Goal: Task Accomplishment & Management: Complete application form

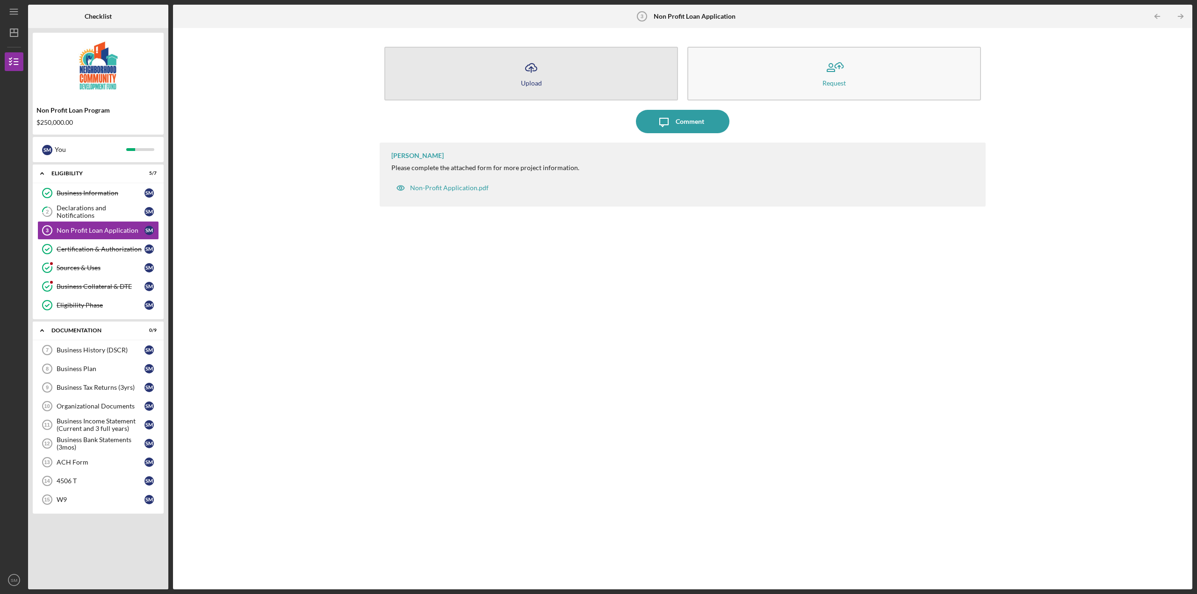
click at [532, 79] on button "Icon/Upload Upload" at bounding box center [531, 74] width 294 height 54
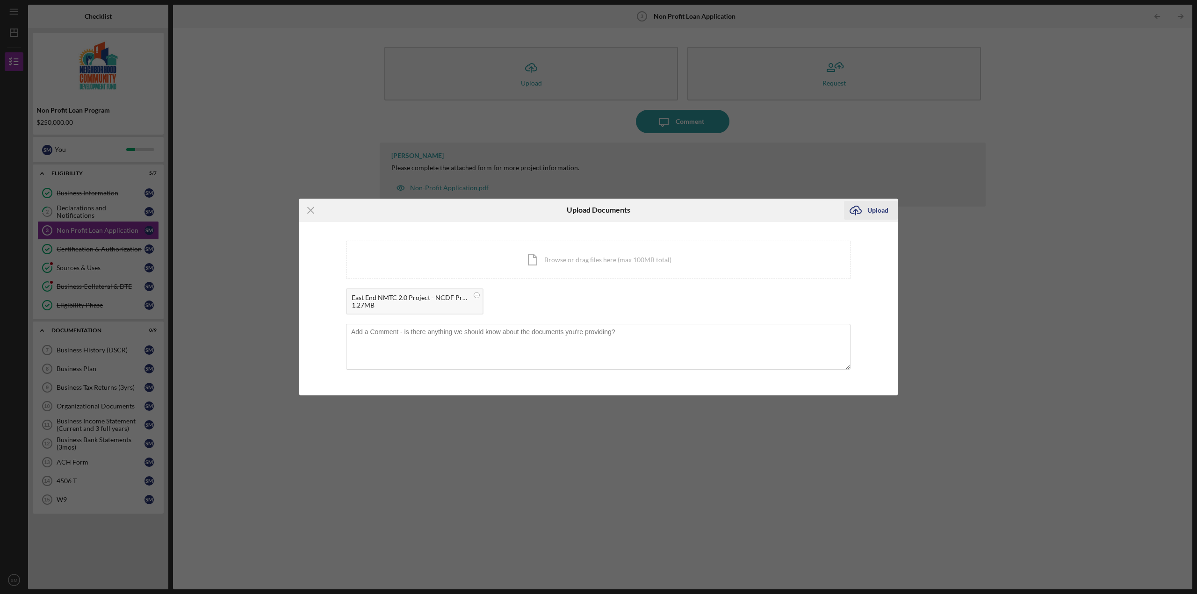
click at [876, 211] on div "Upload" at bounding box center [877, 210] width 21 height 19
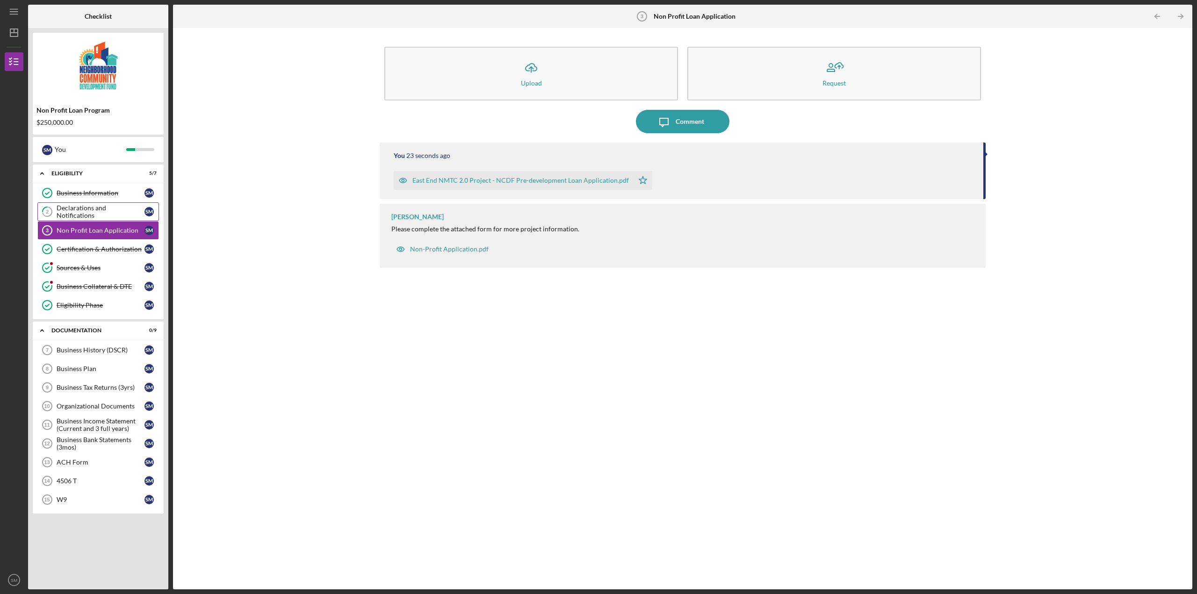
click at [111, 210] on div "Declarations and Notifications" at bounding box center [101, 211] width 88 height 15
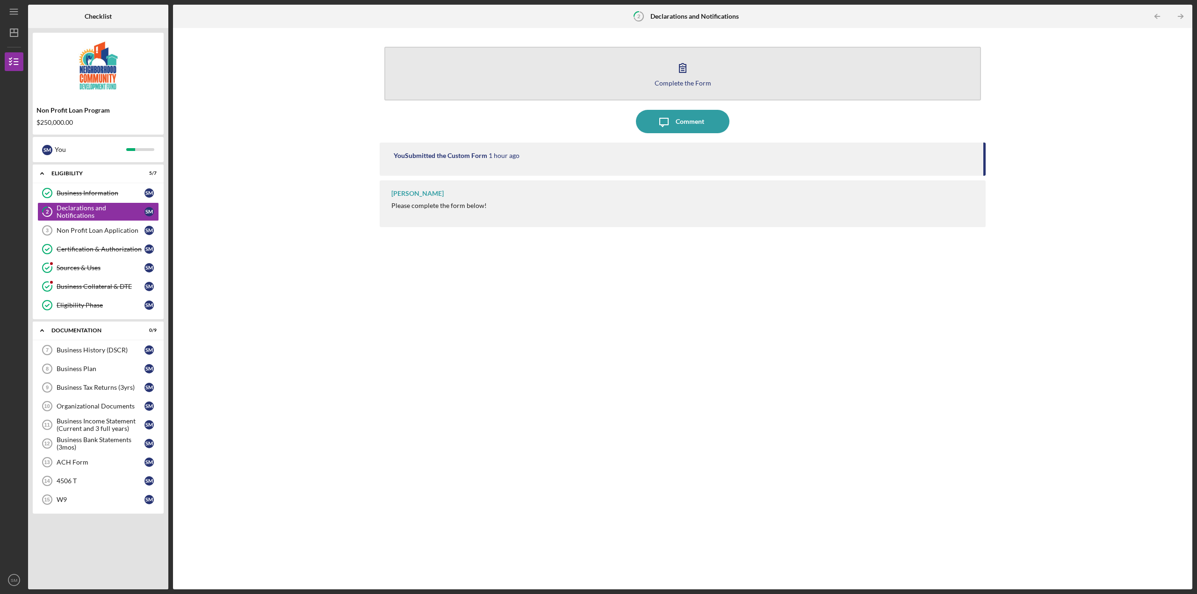
click at [684, 80] on div "Complete the Form" at bounding box center [683, 82] width 57 height 7
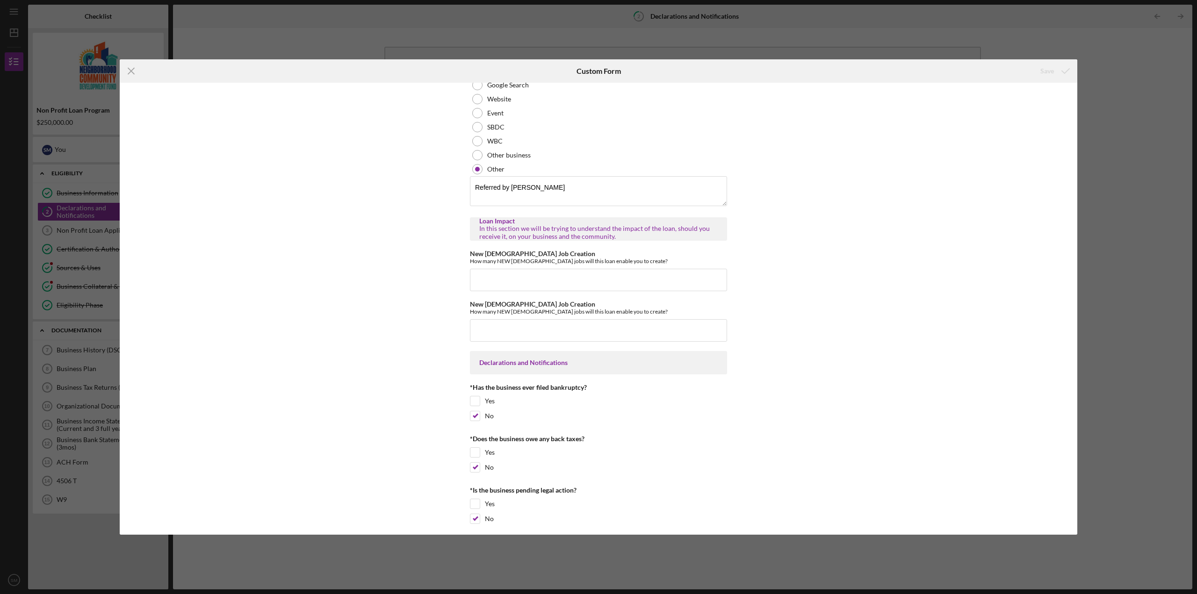
scroll to position [340, 0]
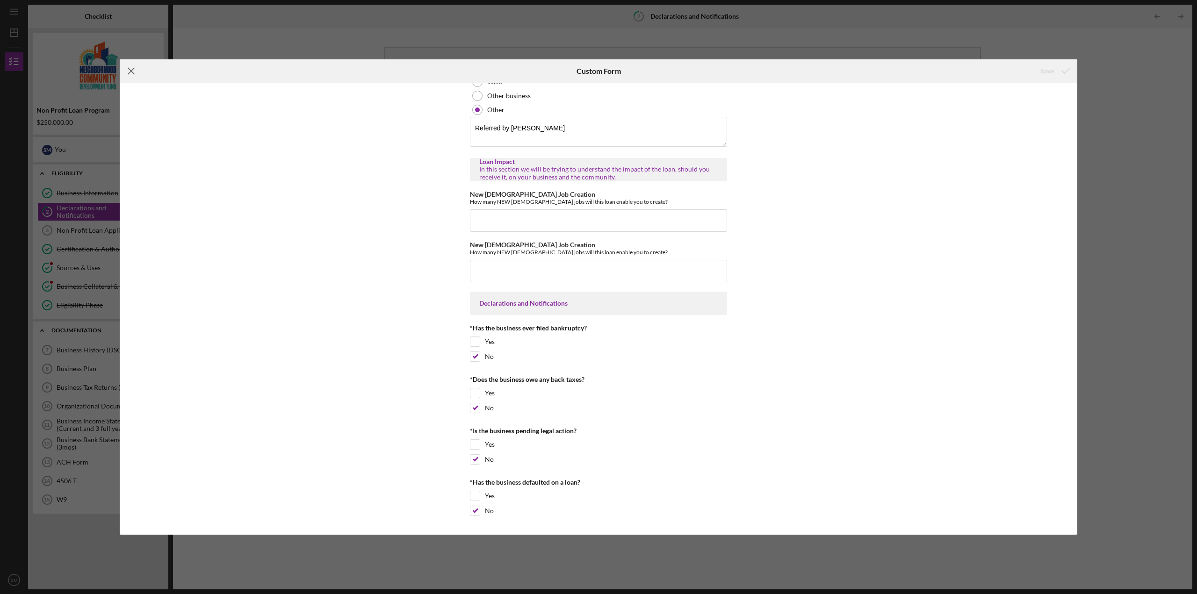
click at [131, 74] on icon "Icon/Menu Close" at bounding box center [131, 70] width 23 height 23
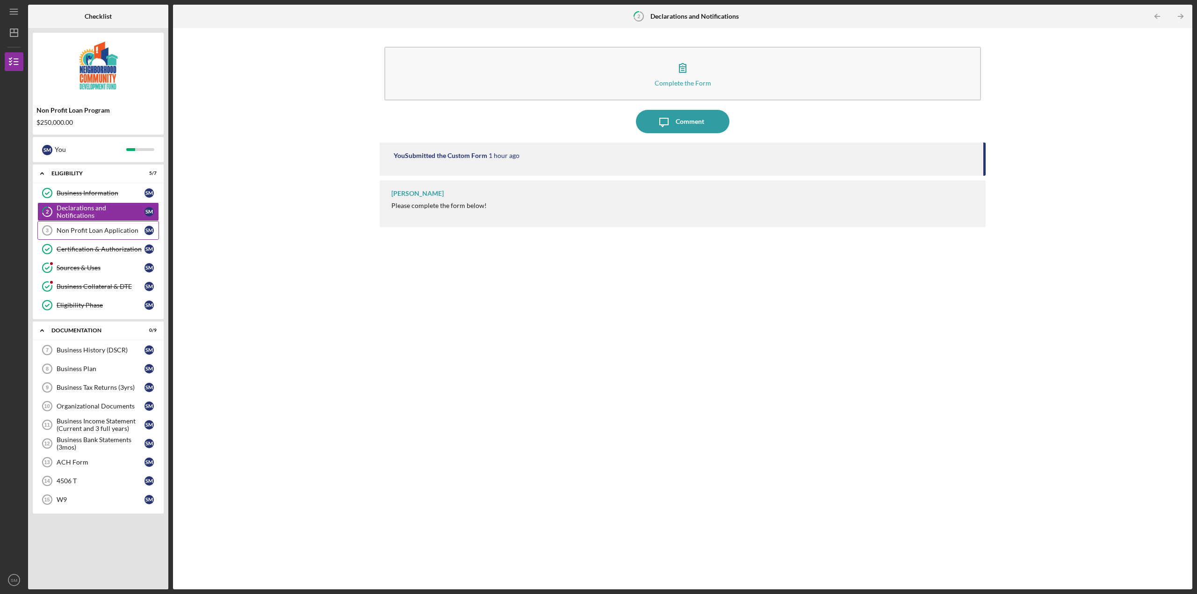
click at [127, 228] on div "Non Profit Loan Application" at bounding box center [101, 230] width 88 height 7
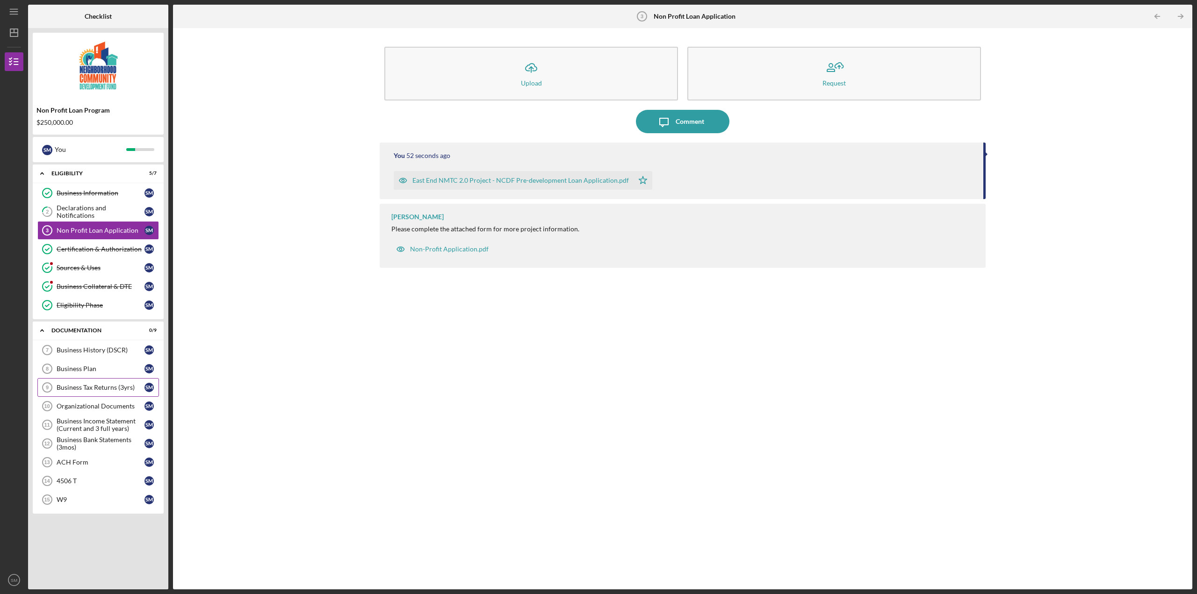
click at [93, 387] on div "Business Tax Returns (3yrs)" at bounding box center [101, 387] width 88 height 7
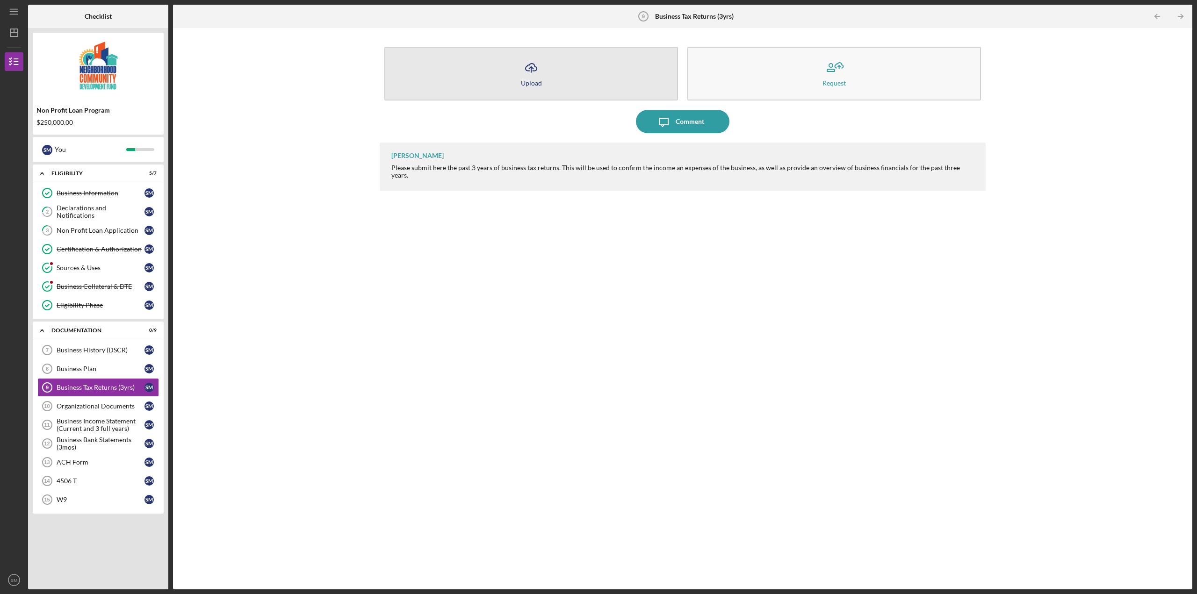
click at [532, 77] on icon "Icon/Upload" at bounding box center [531, 67] width 23 height 23
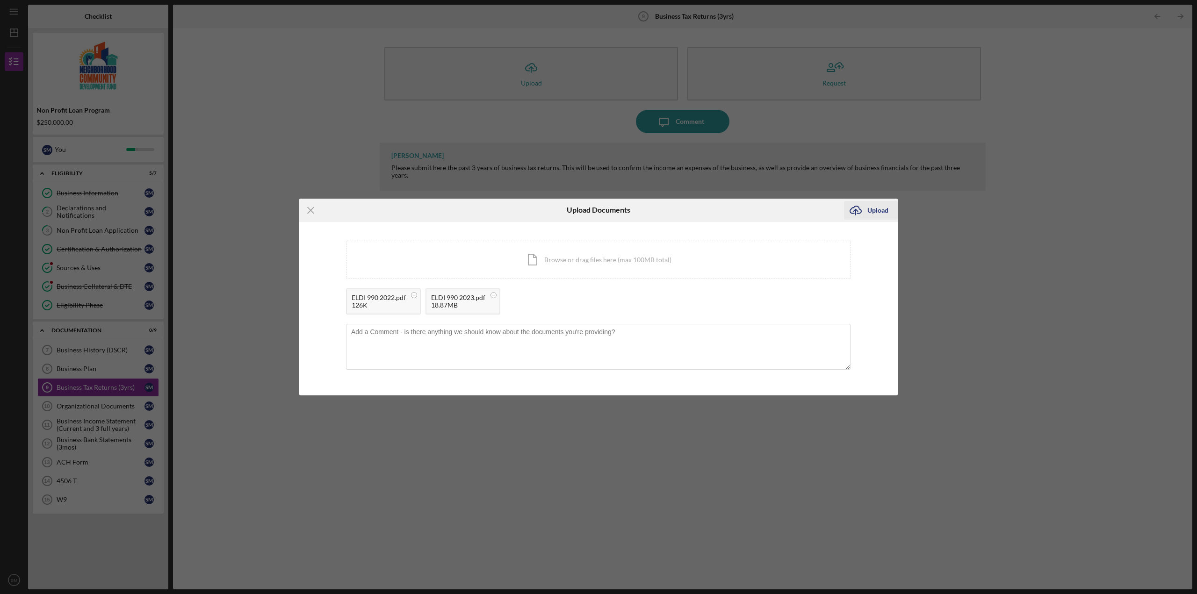
click at [866, 208] on icon "Icon/Upload" at bounding box center [855, 210] width 23 height 23
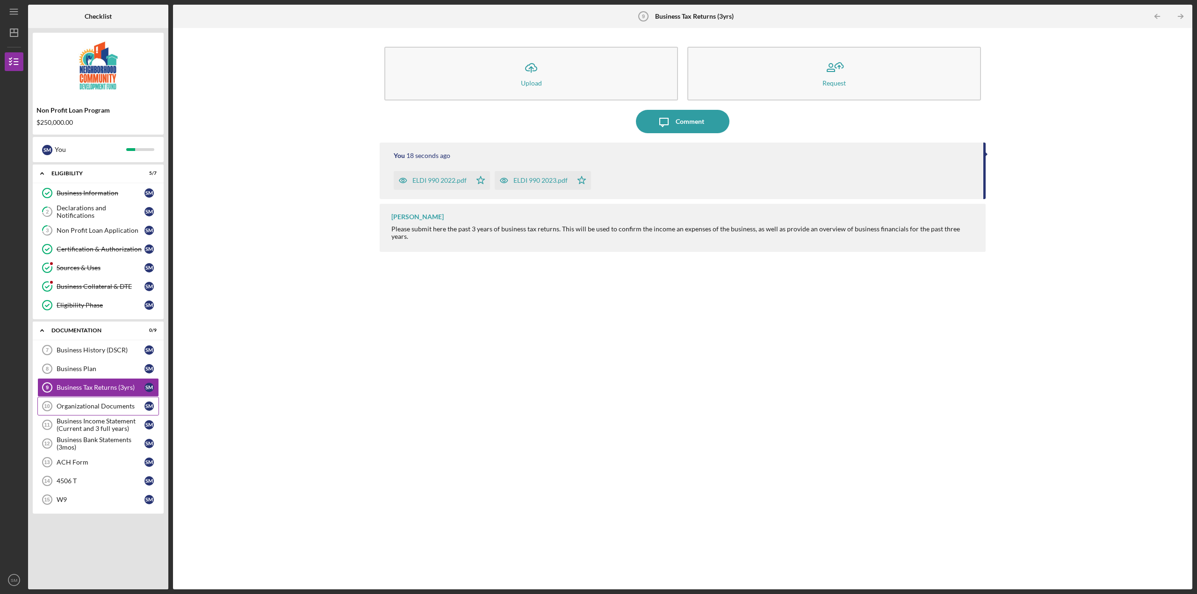
click at [116, 406] on div "Organizational Documents" at bounding box center [101, 406] width 88 height 7
